Goal: Use online tool/utility: Utilize a website feature to perform a specific function

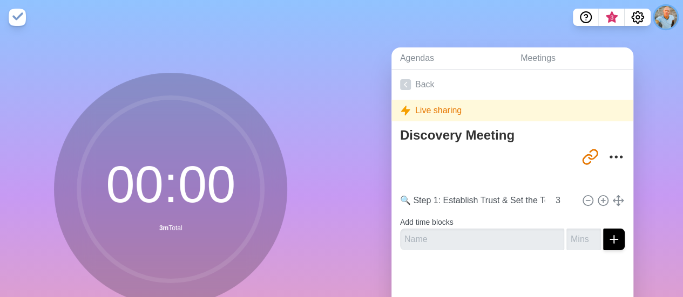
click at [338, 11] on button at bounding box center [665, 17] width 23 height 23
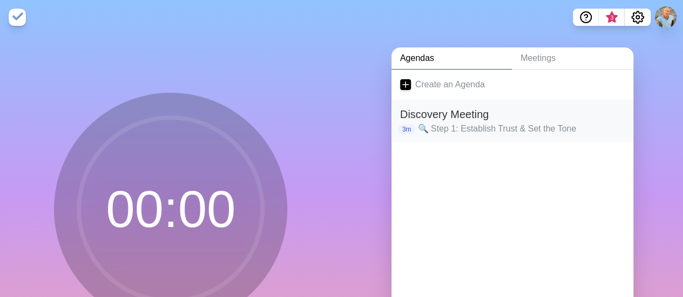
click at [455, 125] on p "🔍 Step 1: Establish Trust & Set the Tone" at bounding box center [520, 129] width 207 height 13
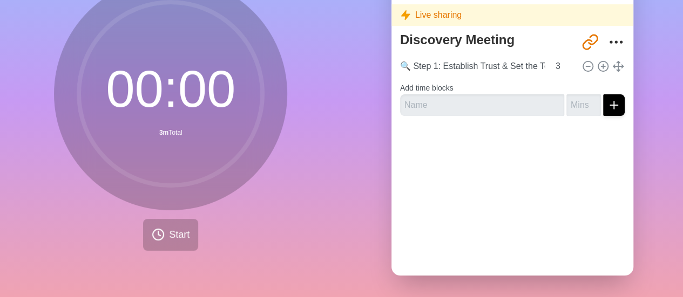
scroll to position [104, 0]
click at [170, 238] on button "Start" at bounding box center [170, 235] width 55 height 32
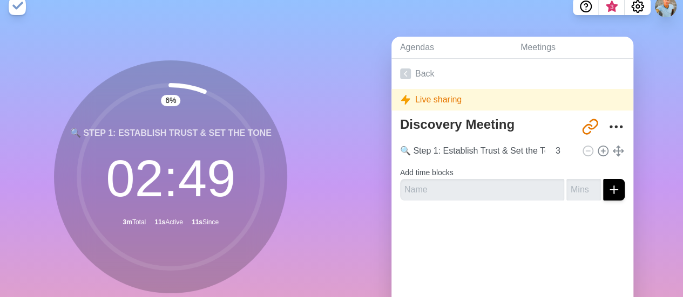
scroll to position [0, 0]
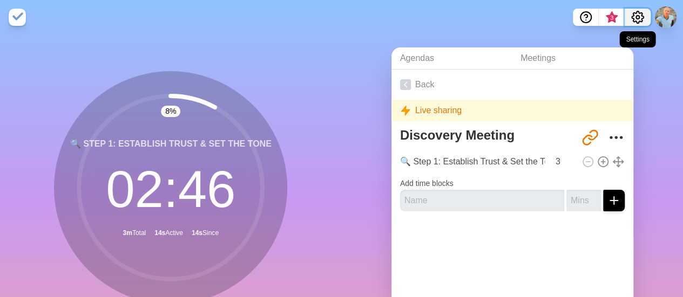
click at [640, 12] on icon "Settings" at bounding box center [638, 17] width 12 height 12
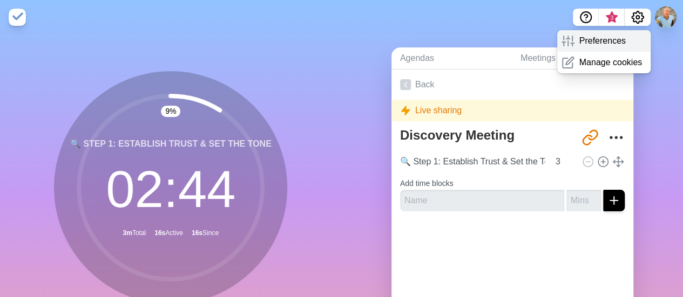
click at [607, 40] on p "Preferences" at bounding box center [602, 41] width 46 height 13
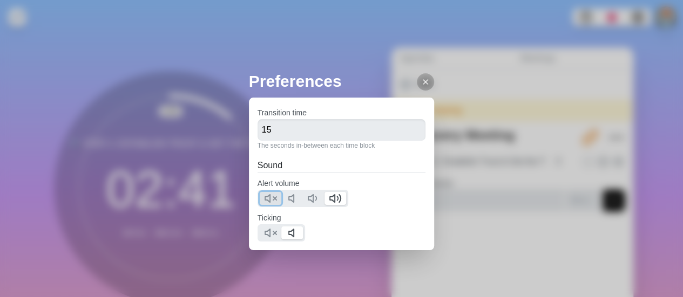
click at [273, 199] on line at bounding box center [274, 198] width 3 height 3
click at [288, 198] on icon at bounding box center [294, 198] width 13 height 13
click at [270, 196] on polygon at bounding box center [267, 199] width 5 height 8
click at [300, 55] on div "Preferences Transition time 15 The seconds in-between each time block Sound Ale…" at bounding box center [341, 148] width 683 height 297
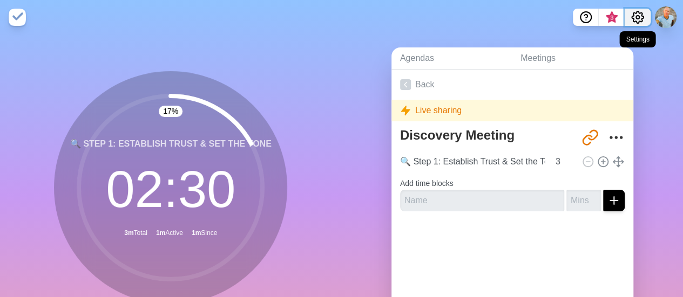
click at [634, 23] on icon "Settings" at bounding box center [637, 17] width 13 height 13
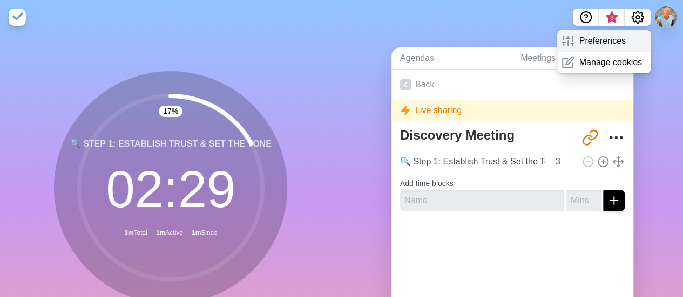
click at [604, 43] on p "Preferences" at bounding box center [602, 41] width 46 height 13
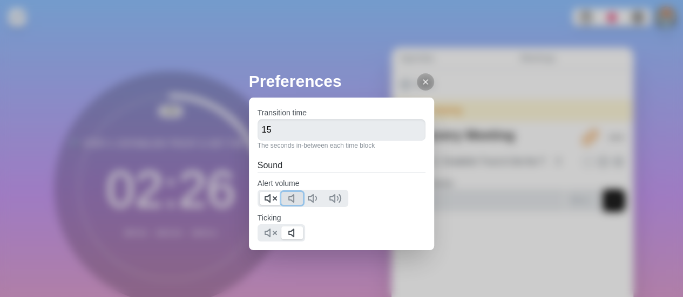
click at [293, 199] on polygon at bounding box center [291, 199] width 5 height 8
click at [237, 70] on div "Preferences Transition time 15 The seconds in-between each time block Sound Ale…" at bounding box center [341, 148] width 683 height 297
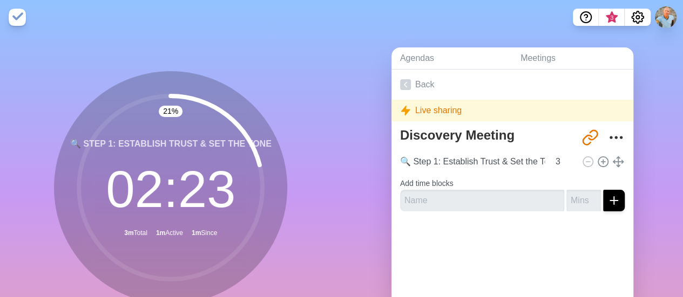
click at [15, 17] on img at bounding box center [17, 17] width 17 height 17
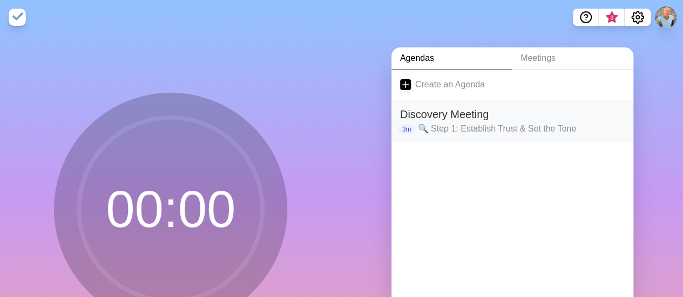
click at [516, 123] on p "🔍 Step 1: Establish Trust & Set the Tone" at bounding box center [520, 129] width 207 height 13
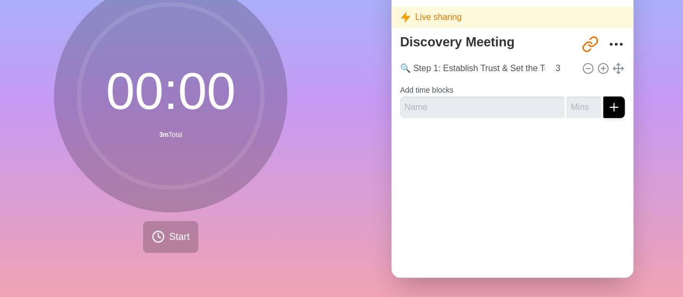
scroll to position [104, 0]
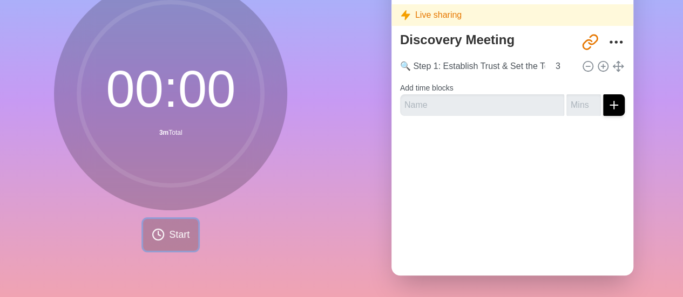
click at [169, 231] on span "Start" at bounding box center [179, 235] width 21 height 15
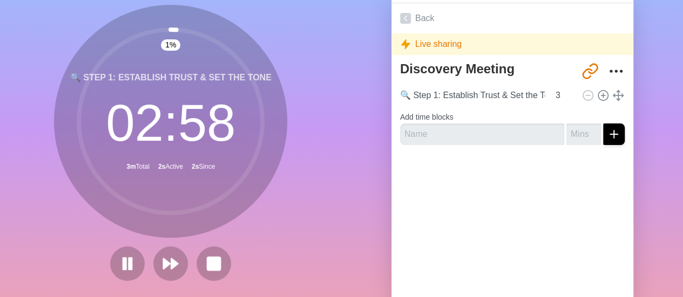
scroll to position [0, 0]
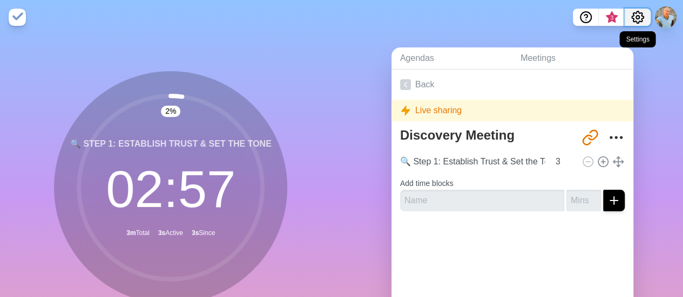
click at [638, 19] on circle "Settings" at bounding box center [637, 17] width 3 height 3
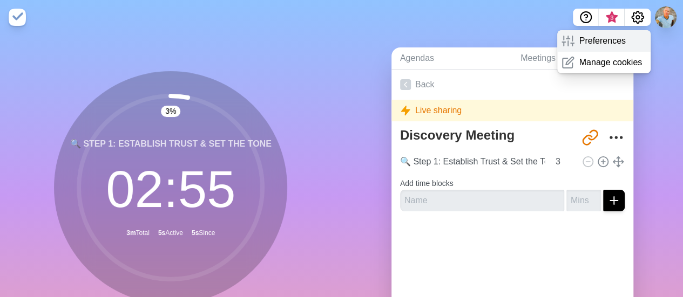
click at [601, 44] on p "Preferences" at bounding box center [602, 41] width 46 height 13
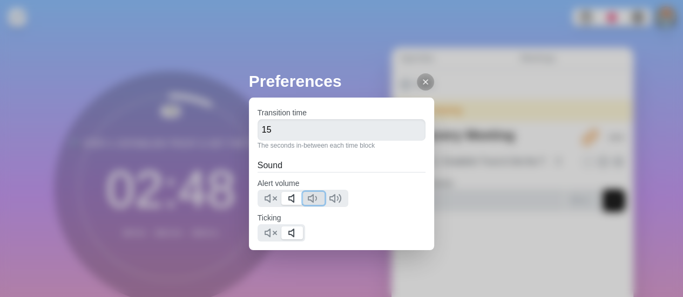
click at [311, 198] on icon at bounding box center [313, 198] width 13 height 13
click at [274, 233] on line at bounding box center [274, 233] width 3 height 3
click at [423, 77] on div at bounding box center [425, 81] width 17 height 17
